Goal: Register for event/course

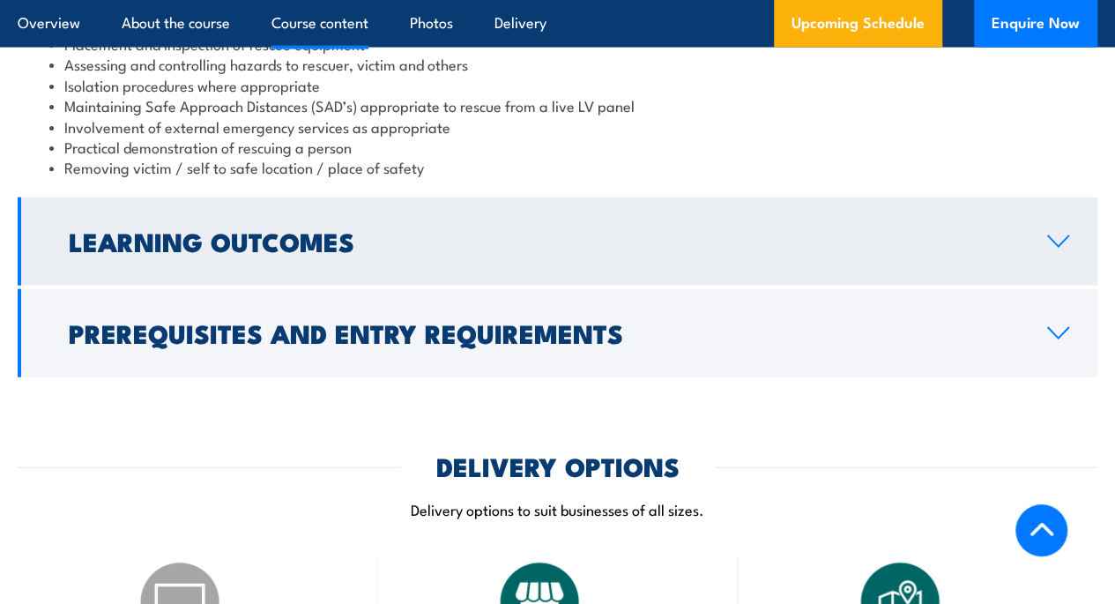
scroll to position [1965, 0]
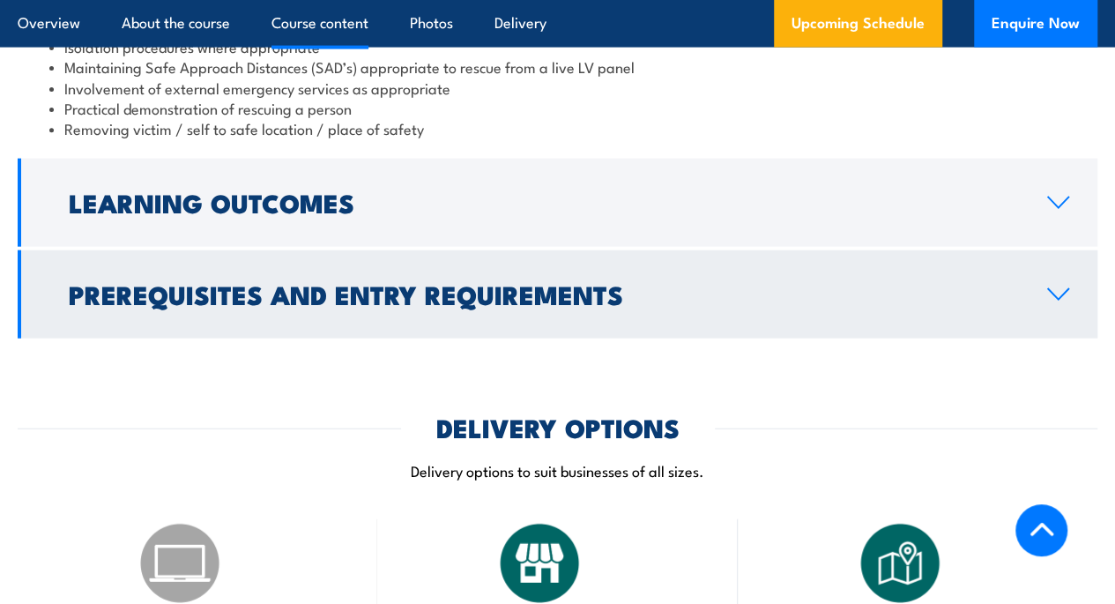
click at [1070, 288] on link "Prerequisites and Entry Requirements" at bounding box center [558, 294] width 1080 height 88
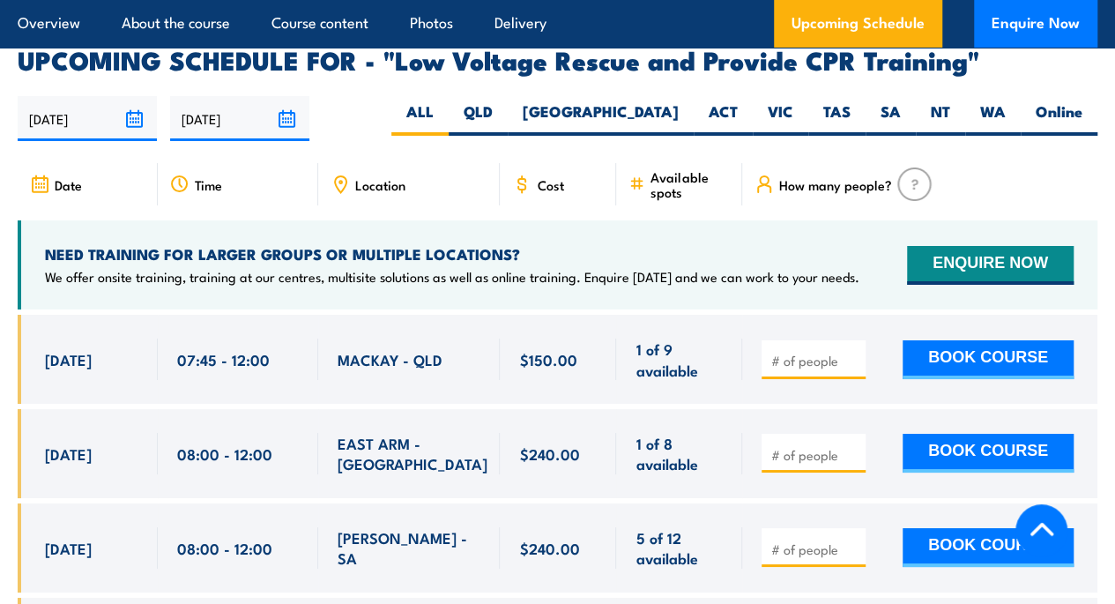
scroll to position [2782, 0]
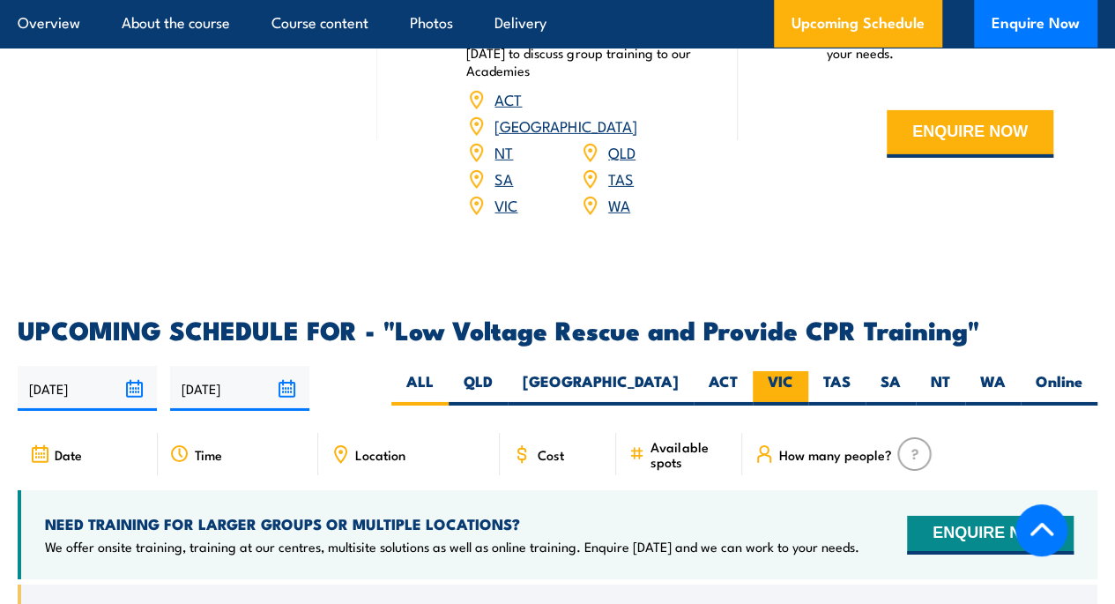
click at [788, 371] on label "VIC" at bounding box center [781, 388] width 56 height 34
click at [793, 371] on input "VIC" at bounding box center [798, 376] width 11 height 11
radio input "true"
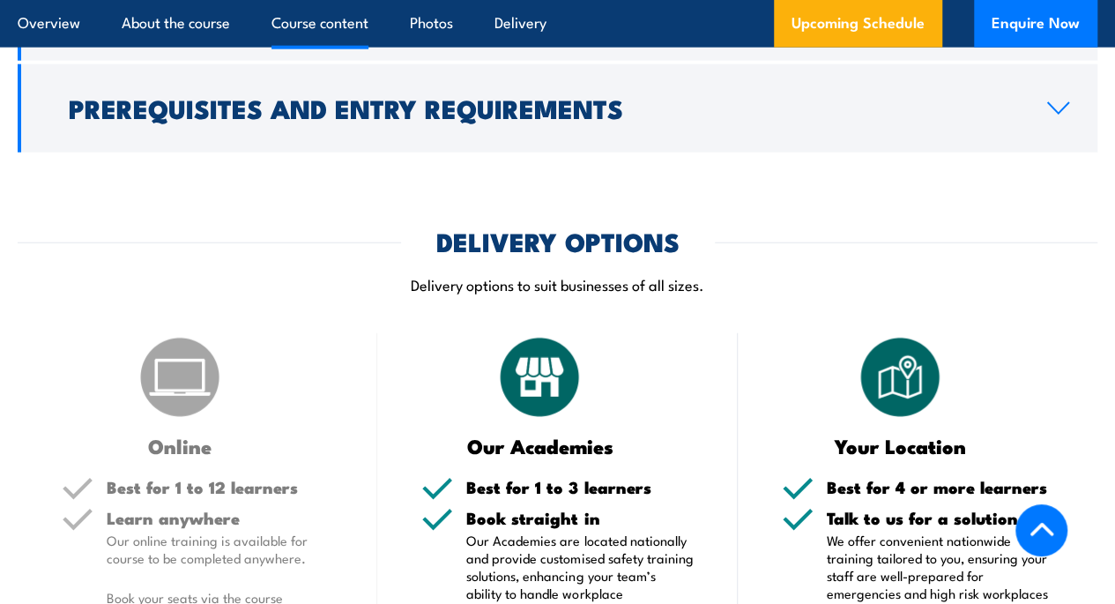
scroll to position [1144, 0]
